Goal: Task Accomplishment & Management: Manage account settings

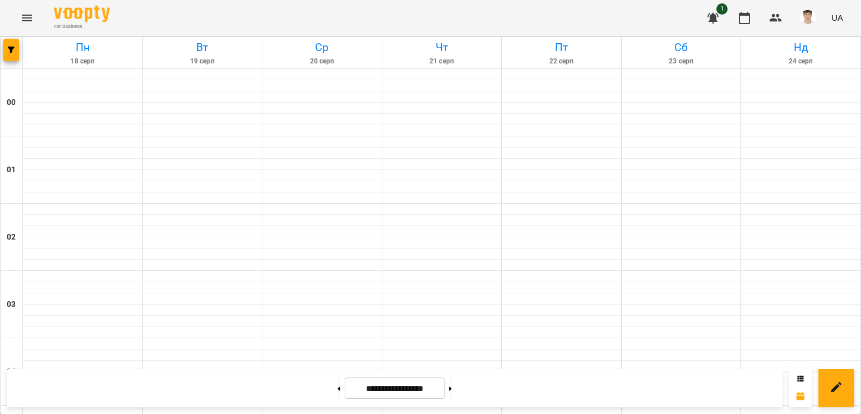
scroll to position [816, 0]
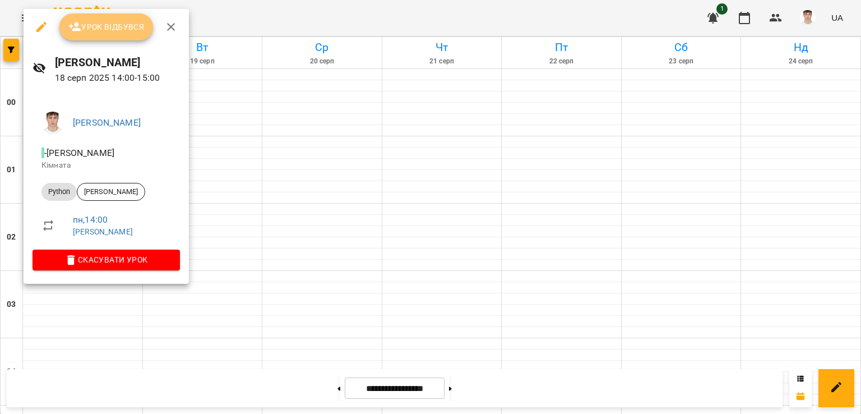
click at [118, 16] on button "Урок відбувся" at bounding box center [106, 26] width 94 height 27
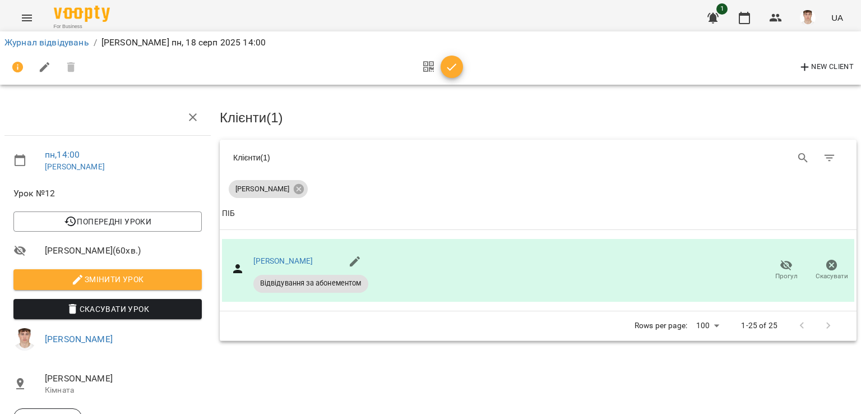
click at [94, 274] on span "Змінити урок" at bounding box center [107, 278] width 170 height 13
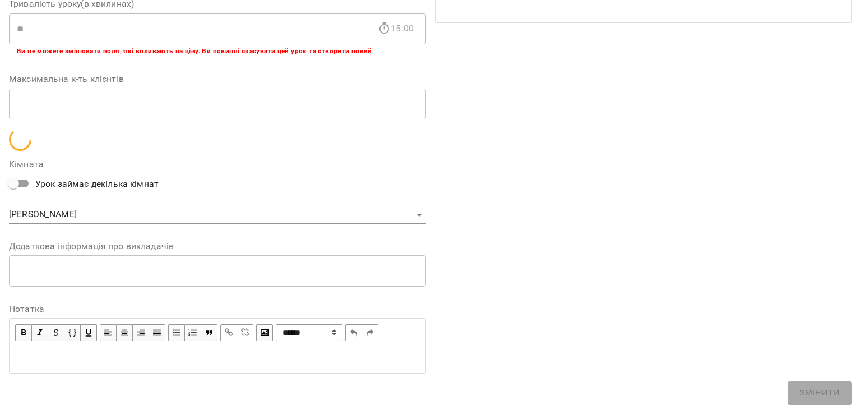
scroll to position [274, 0]
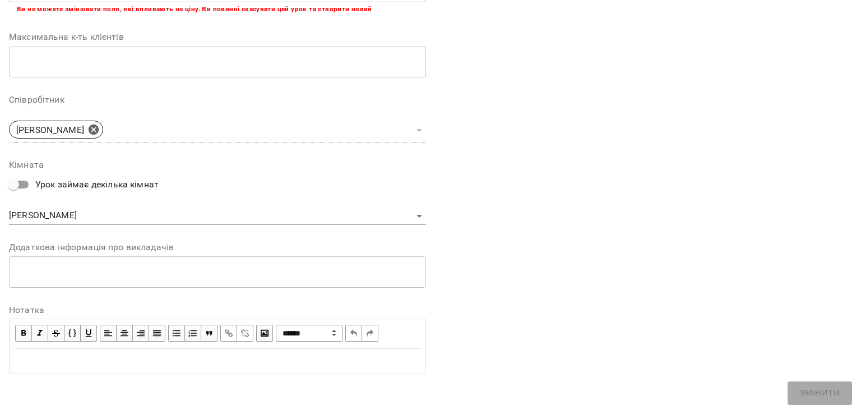
click at [107, 275] on textarea at bounding box center [217, 271] width 401 height 11
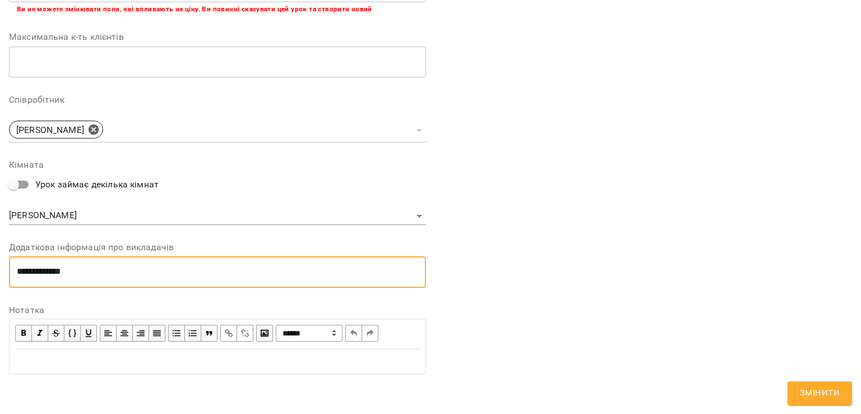
scroll to position [0, 0]
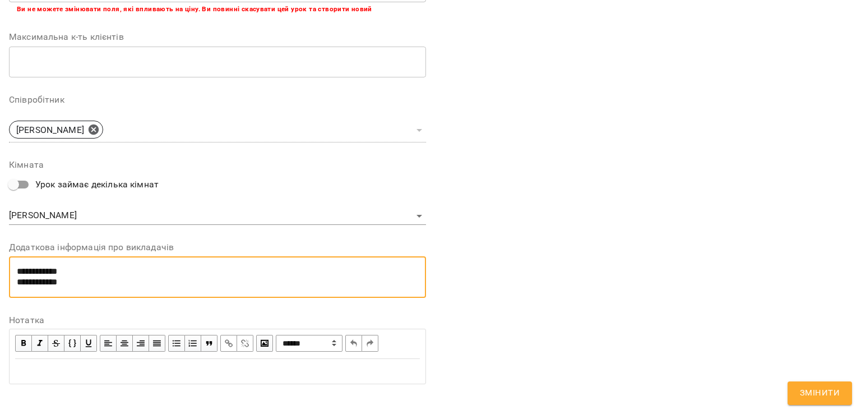
type textarea "**********"
click at [805, 395] on span "Змінити" at bounding box center [820, 393] width 40 height 15
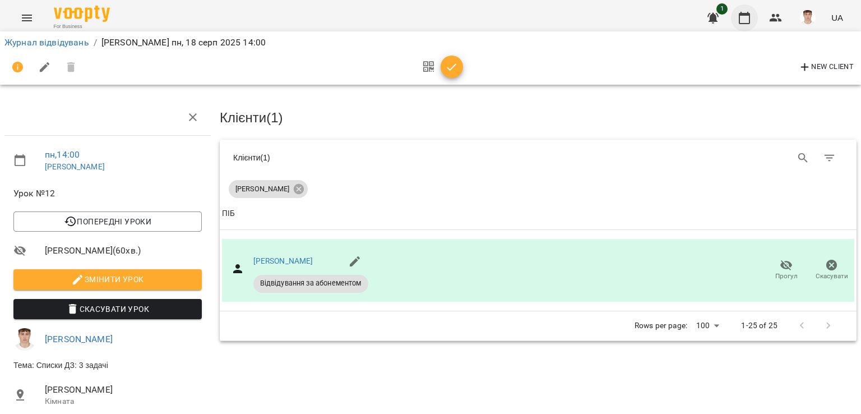
click at [746, 16] on icon "button" at bounding box center [744, 17] width 13 height 13
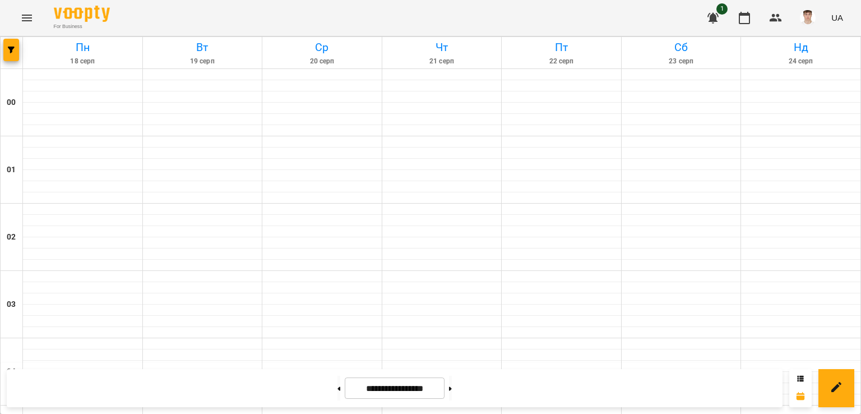
scroll to position [1065, 0]
